Goal: Task Accomplishment & Management: Use online tool/utility

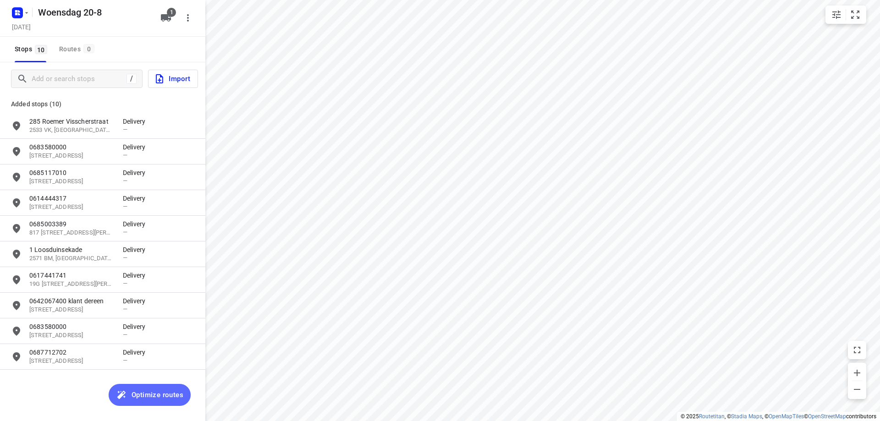
click at [140, 391] on span "Optimize routes" at bounding box center [158, 395] width 52 height 12
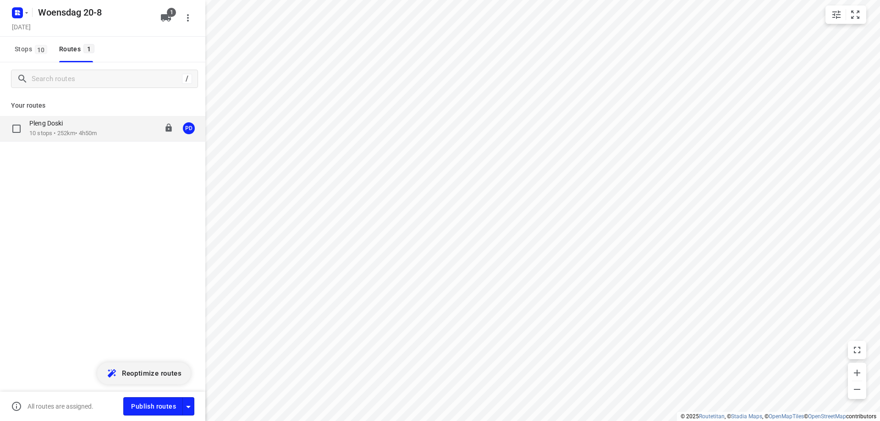
click at [91, 139] on div "Pleng Doski 10 stops • 252km • 4h50m 08:00-12:50 PD" at bounding box center [102, 129] width 205 height 26
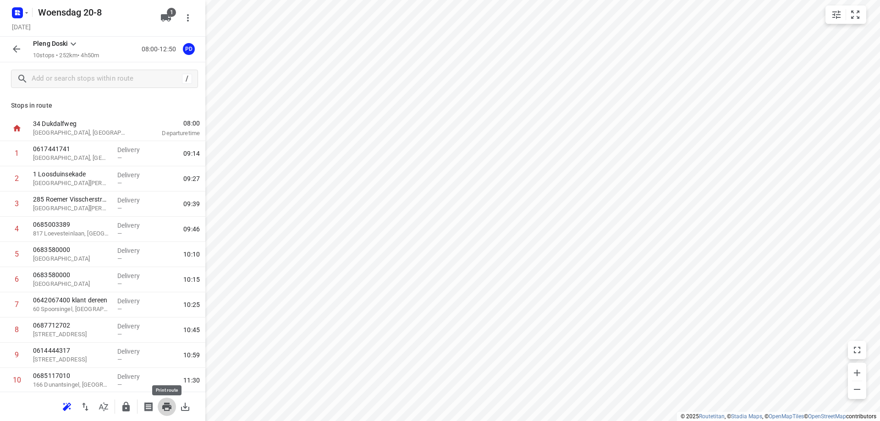
click at [169, 407] on icon "button" at bounding box center [166, 407] width 9 height 8
click at [120, 80] on input "text" at bounding box center [114, 79] width 165 height 14
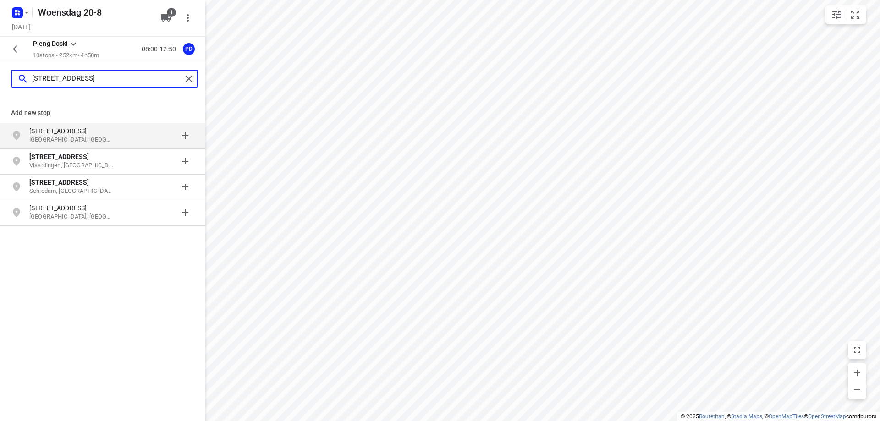
type input "[STREET_ADDRESS]"
click at [114, 136] on div "[STREET_ADDRESS]" at bounding box center [76, 136] width 94 height 18
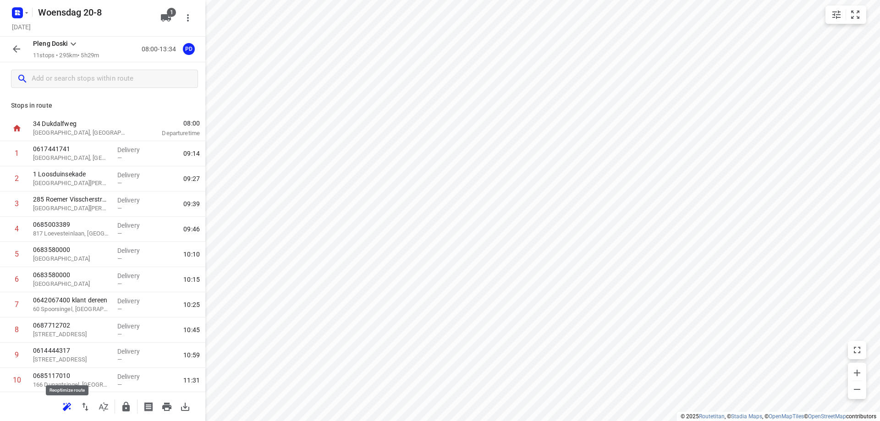
click at [71, 404] on icon "button" at bounding box center [67, 406] width 8 height 7
click at [170, 401] on button "button" at bounding box center [167, 407] width 18 height 18
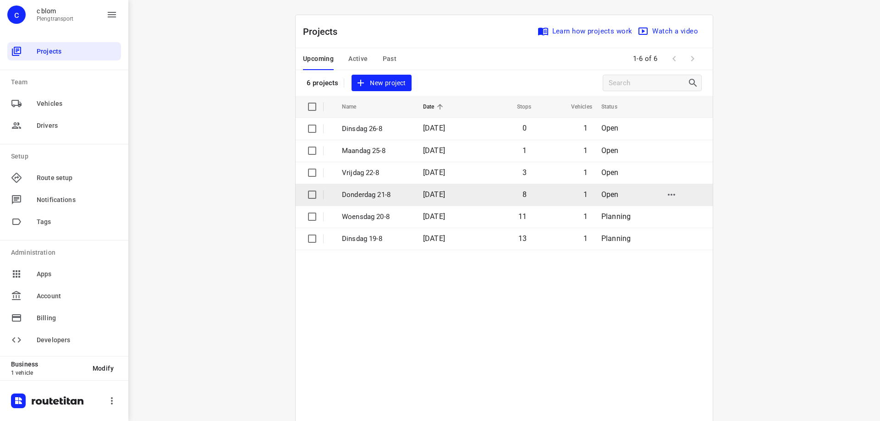
click at [350, 187] on td "Donderdag 21-8" at bounding box center [374, 195] width 83 height 22
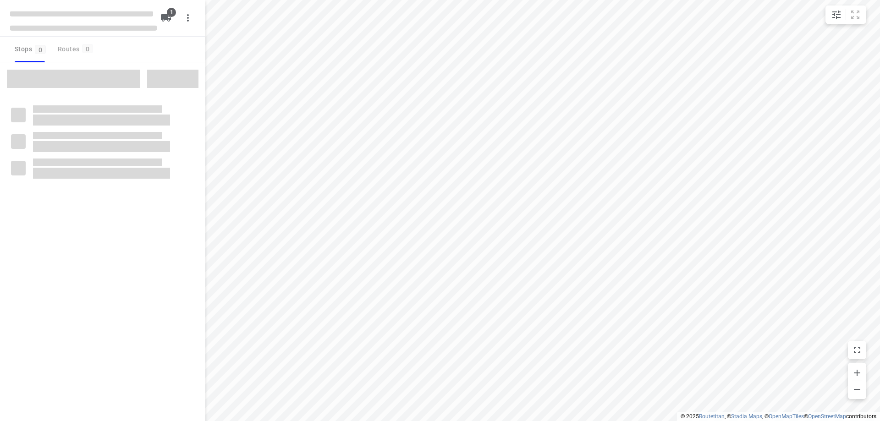
type input "distance"
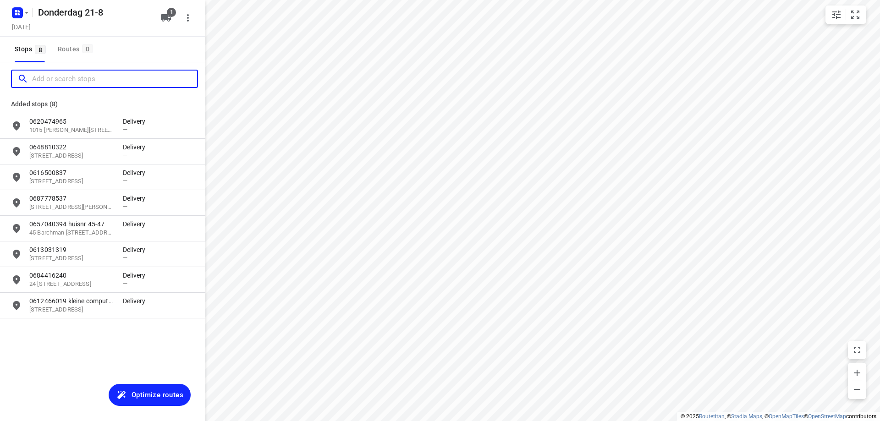
click at [94, 83] on input "Add or search stops" at bounding box center [114, 79] width 165 height 14
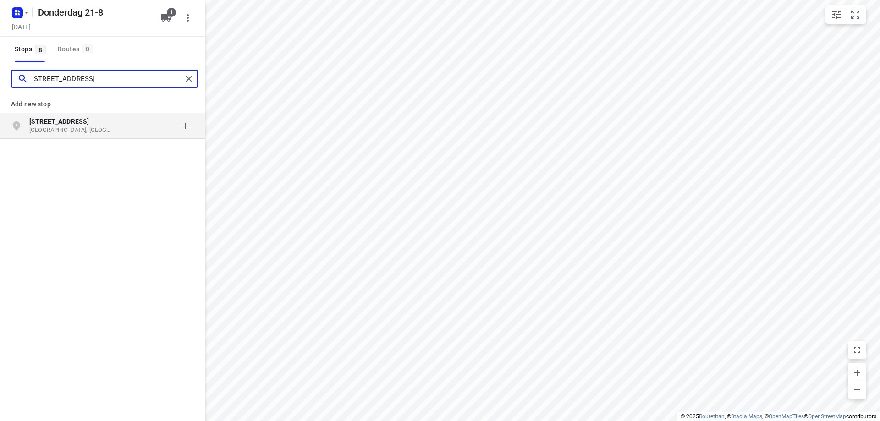
type input "[STREET_ADDRESS]"
click at [86, 119] on p "[STREET_ADDRESS]" at bounding box center [71, 121] width 84 height 9
